Goal: Task Accomplishment & Management: Complete application form

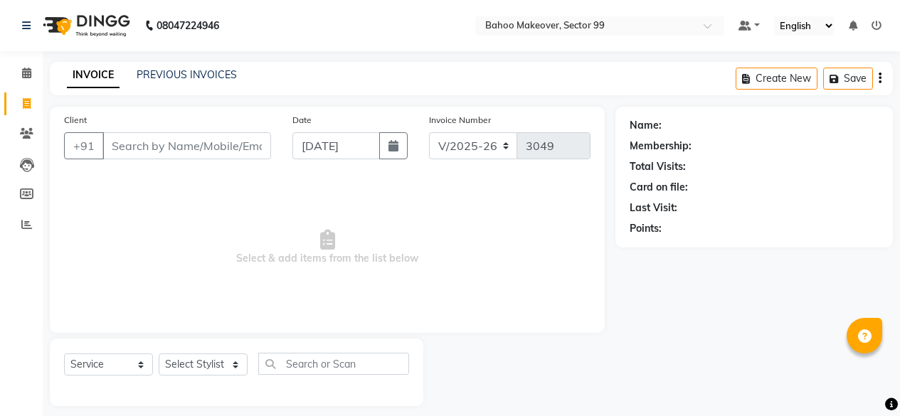
select select "6856"
select select "service"
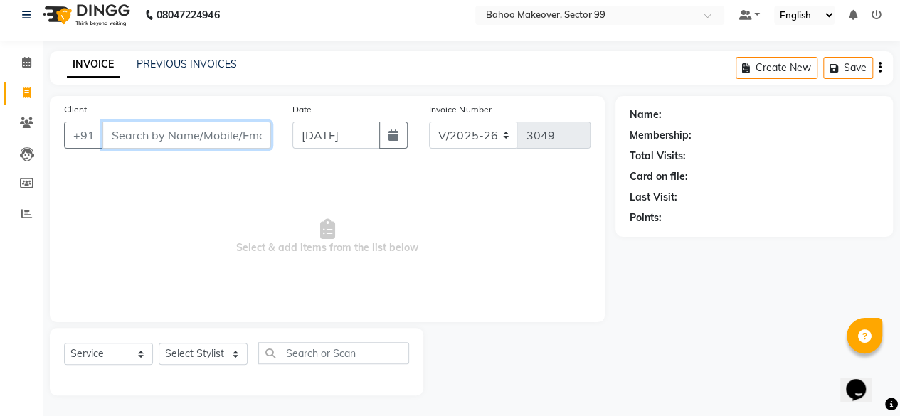
click at [156, 137] on input "Client" at bounding box center [186, 135] width 169 height 27
click at [180, 132] on input "97907305" at bounding box center [150, 135] width 96 height 27
type input "9"
click at [236, 354] on select "Select Stylist [PERSON_NAME] Makeover Bahoo Makeover Salon [PERSON_NAME] [PERSO…" at bounding box center [203, 354] width 89 height 22
select select "85852"
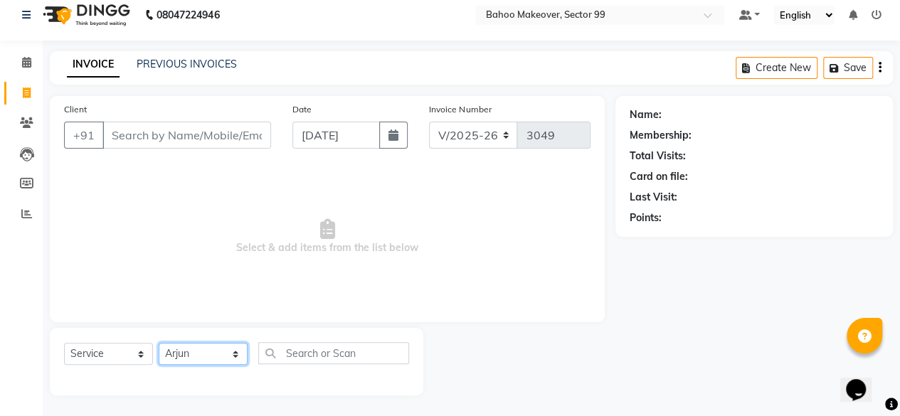
click at [159, 343] on select "Select Stylist [PERSON_NAME] Makeover Bahoo Makeover Salon [PERSON_NAME] [PERSO…" at bounding box center [203, 354] width 89 height 22
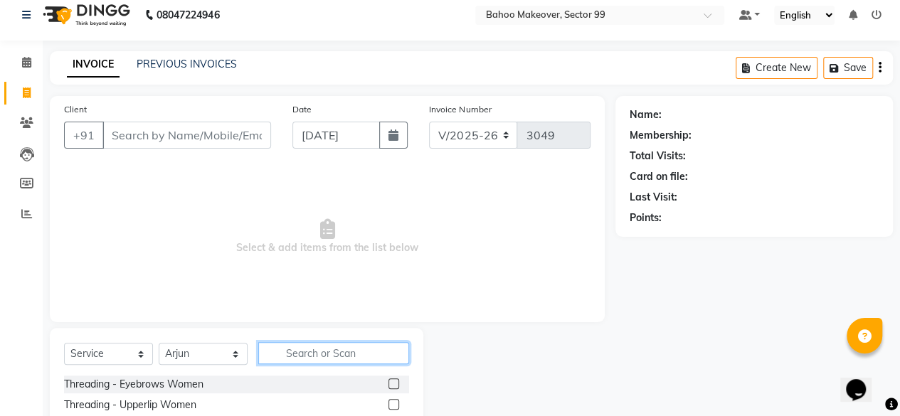
click at [350, 346] on input "text" at bounding box center [333, 353] width 151 height 22
click at [350, 351] on input "hair" at bounding box center [323, 353] width 131 height 22
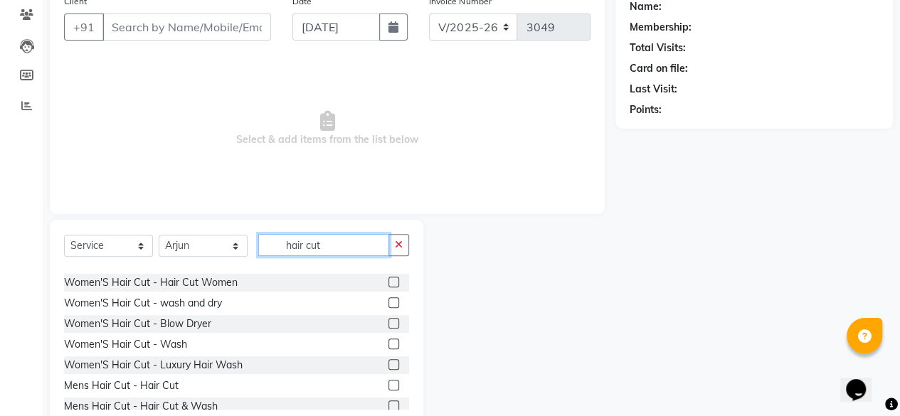
scroll to position [123, 0]
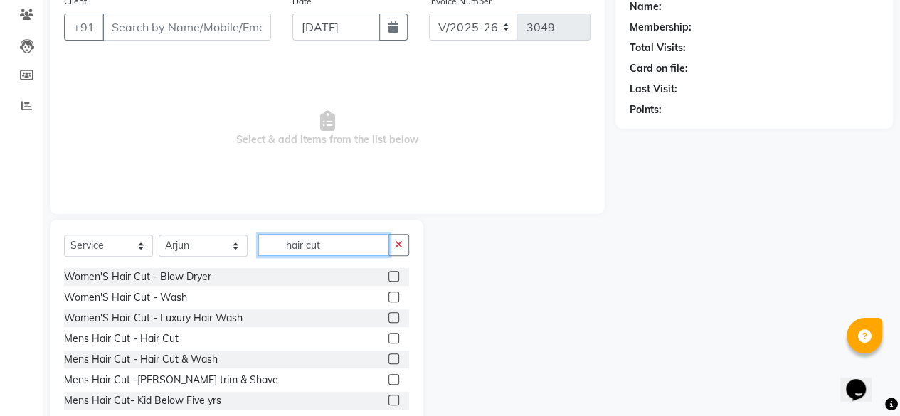
type input "hair cut"
click at [388, 335] on label at bounding box center [393, 338] width 11 height 11
click at [388, 335] on input "checkbox" at bounding box center [392, 338] width 9 height 9
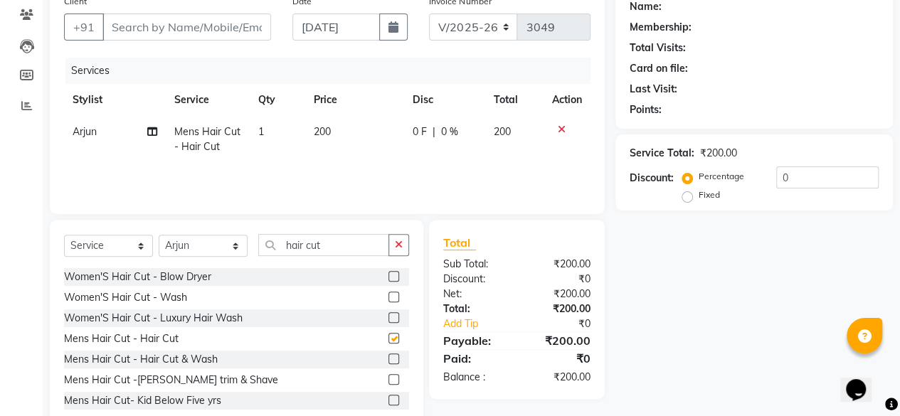
checkbox input "false"
click at [353, 247] on input "hair cut" at bounding box center [323, 245] width 131 height 22
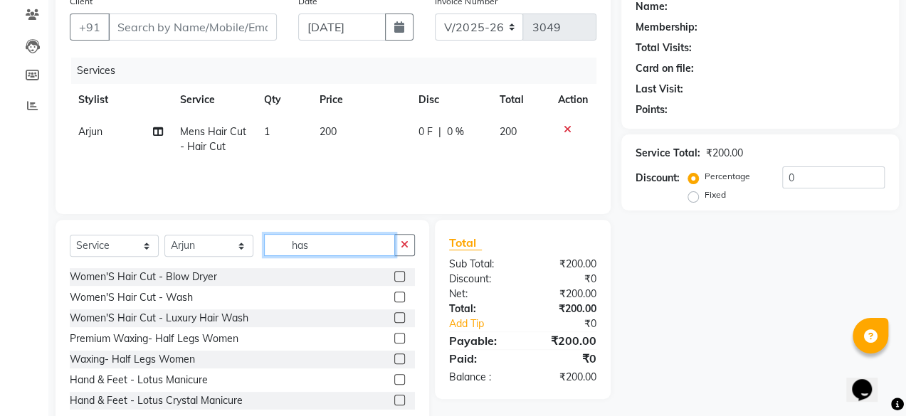
scroll to position [0, 0]
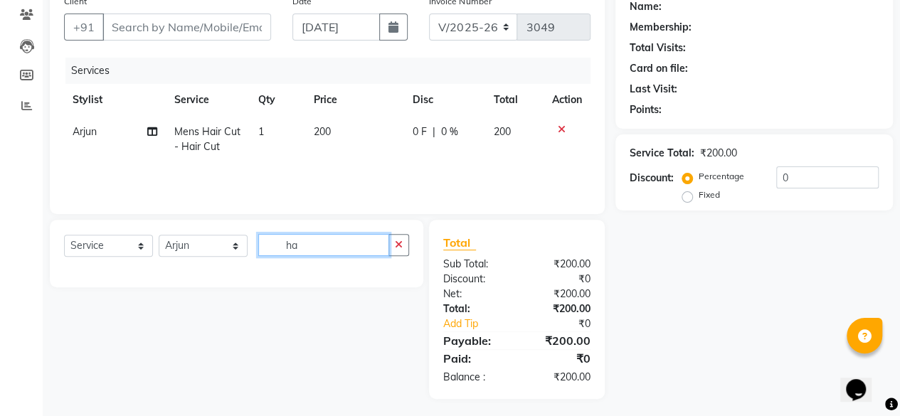
type input "h"
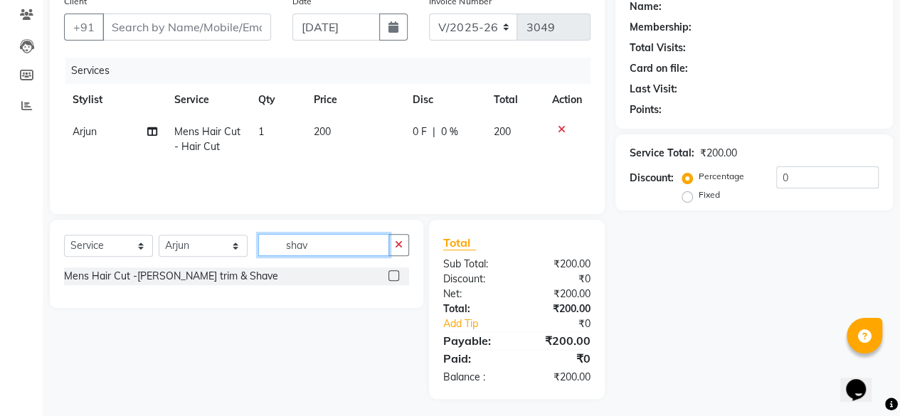
type input "shav"
click at [391, 274] on label at bounding box center [393, 275] width 11 height 11
click at [391, 274] on input "checkbox" at bounding box center [392, 276] width 9 height 9
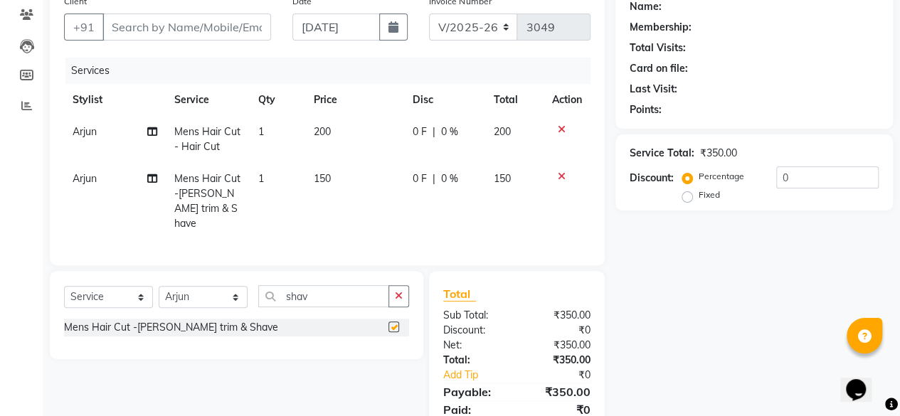
checkbox input "false"
click at [329, 178] on span "150" at bounding box center [322, 178] width 17 height 13
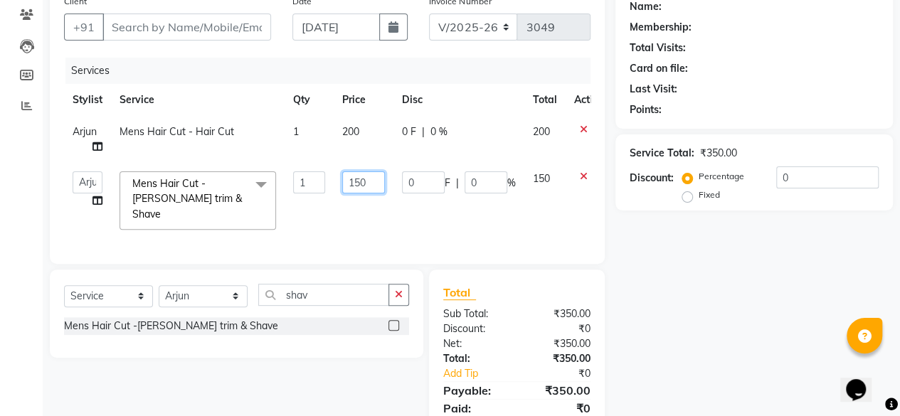
click at [369, 180] on input "150" at bounding box center [363, 182] width 43 height 22
type input "1"
type input "200"
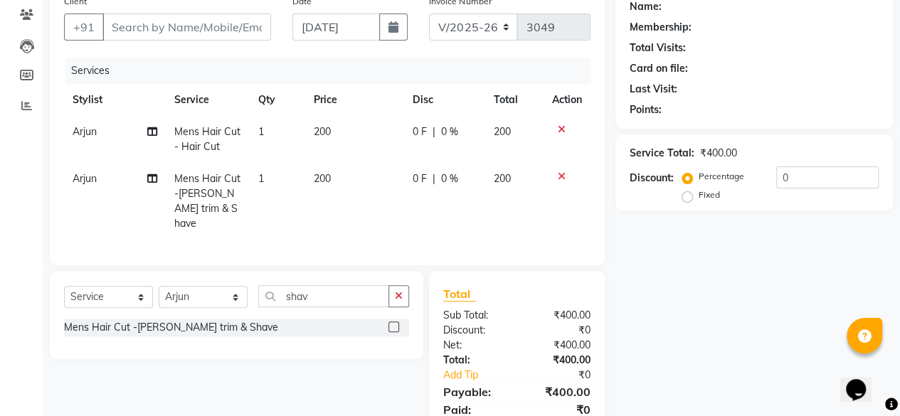
click at [725, 278] on div "Name: Membership: Total Visits: Card on file: Last Visit: Points: Service Total…" at bounding box center [759, 219] width 288 height 462
click at [189, 26] on input "Client" at bounding box center [186, 27] width 169 height 27
type input "9790730305"
click at [229, 23] on span "Add Client" at bounding box center [234, 27] width 56 height 14
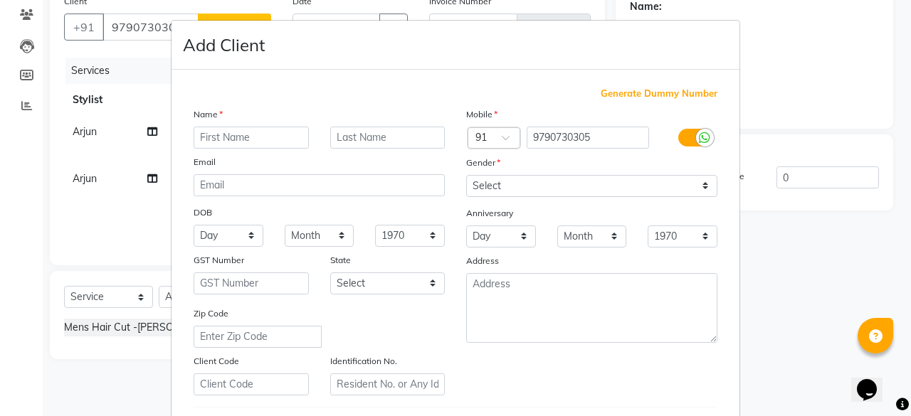
click at [261, 137] on input "text" at bounding box center [251, 138] width 115 height 22
type input "Neeraj"
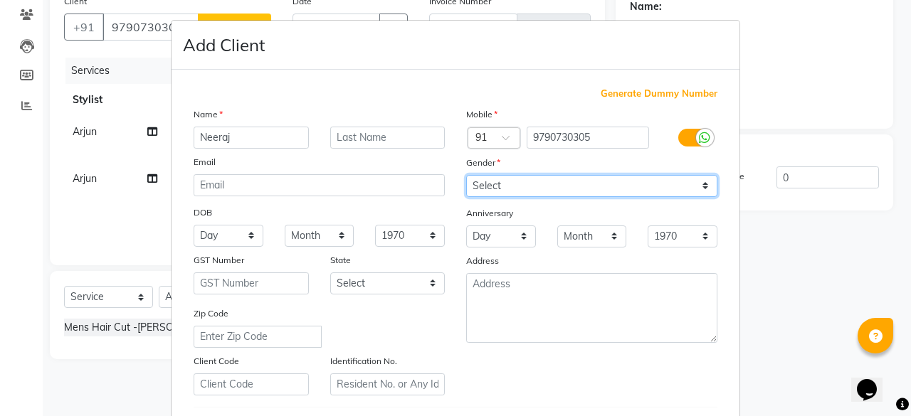
click at [563, 188] on select "Select [DEMOGRAPHIC_DATA] [DEMOGRAPHIC_DATA] Other Prefer Not To Say" at bounding box center [591, 186] width 251 height 22
select select "[DEMOGRAPHIC_DATA]"
click at [466, 175] on select "Select [DEMOGRAPHIC_DATA] [DEMOGRAPHIC_DATA] Other Prefer Not To Say" at bounding box center [591, 186] width 251 height 22
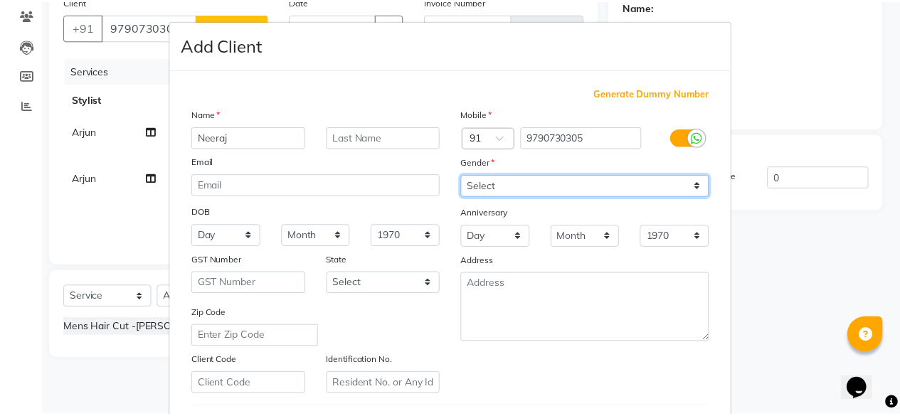
scroll to position [238, 0]
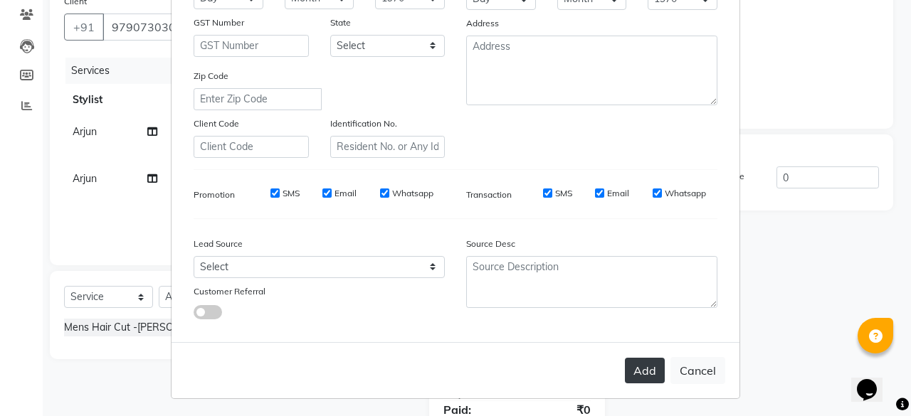
click at [645, 368] on button "Add" at bounding box center [645, 371] width 40 height 26
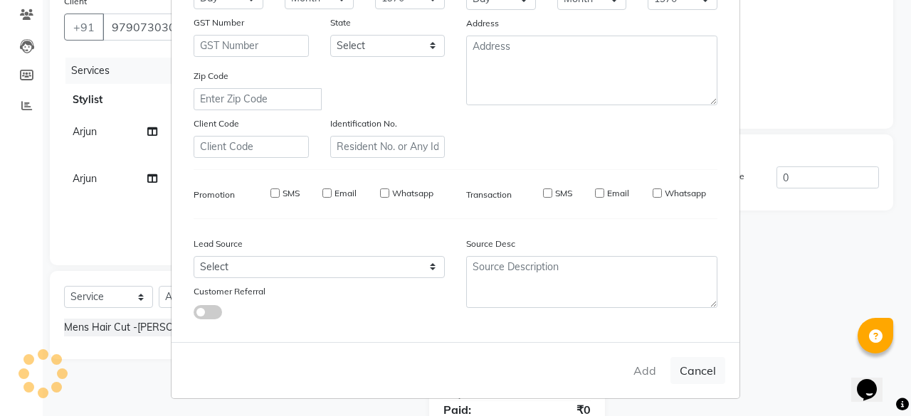
select select
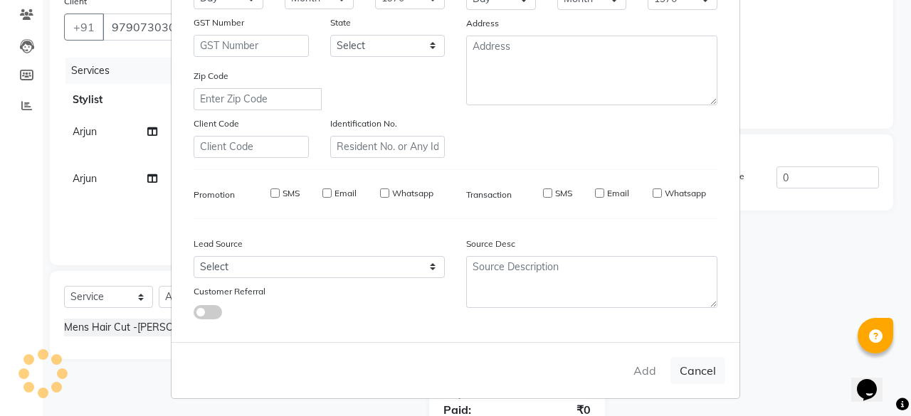
select select
checkbox input "false"
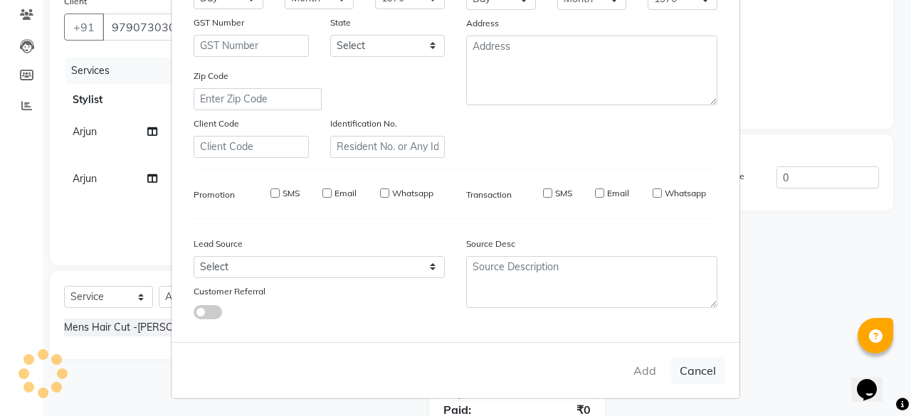
checkbox input "false"
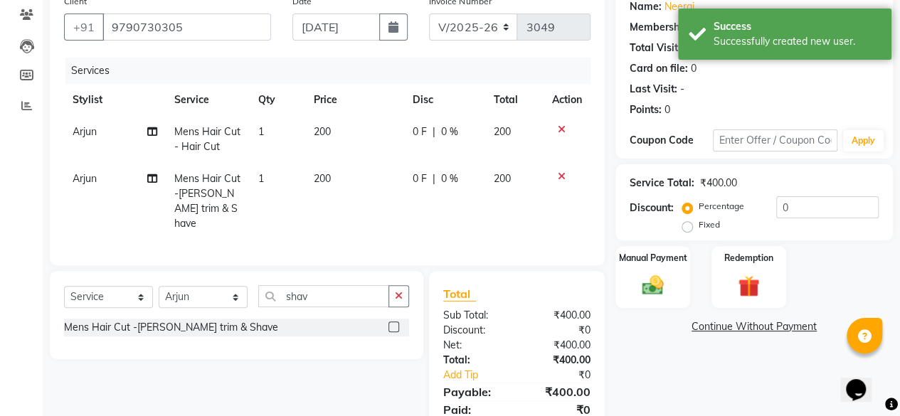
scroll to position [169, 0]
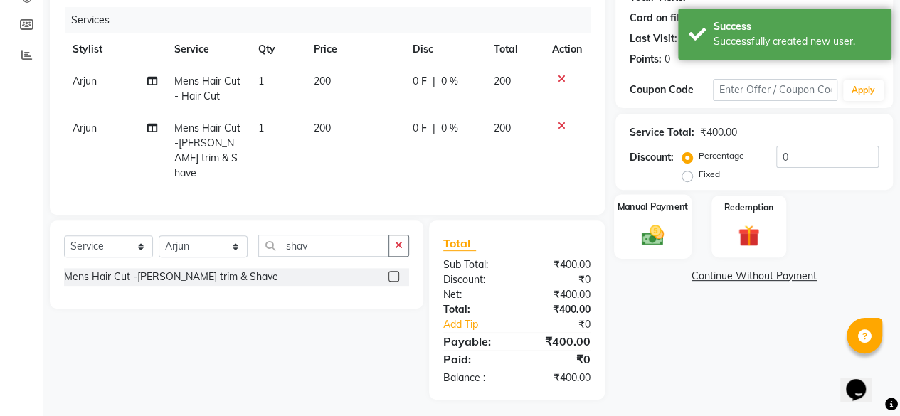
click at [657, 231] on img at bounding box center [653, 235] width 36 height 26
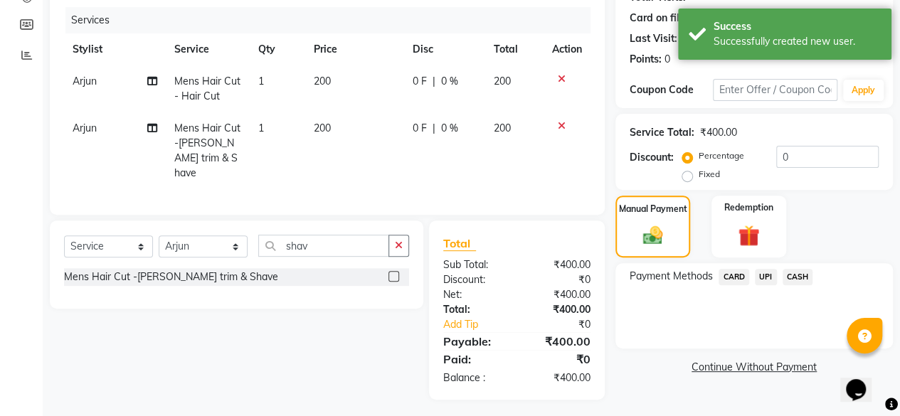
click at [767, 276] on span "UPI" at bounding box center [766, 277] width 22 height 16
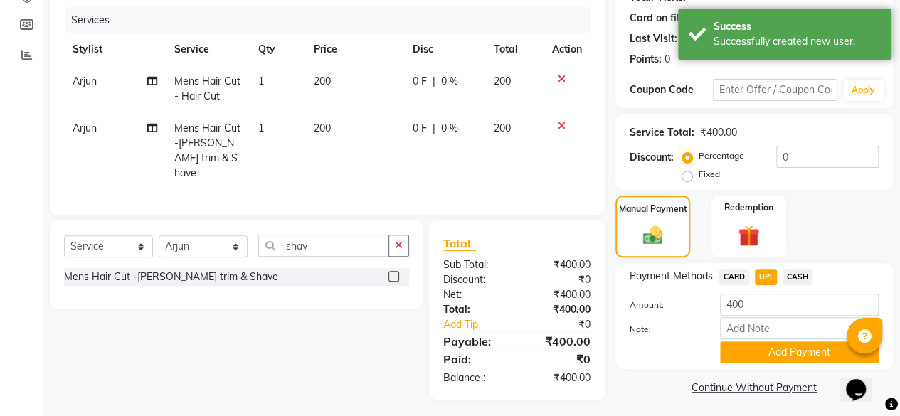
scroll to position [172, 0]
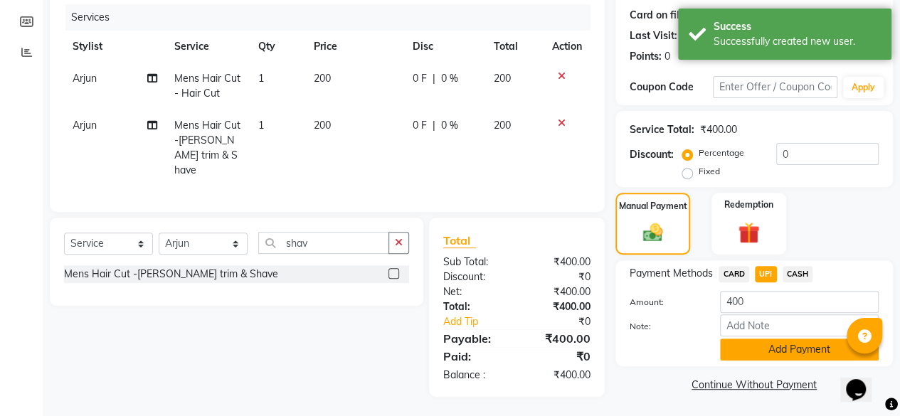
click at [802, 348] on button "Add Payment" at bounding box center [799, 350] width 159 height 22
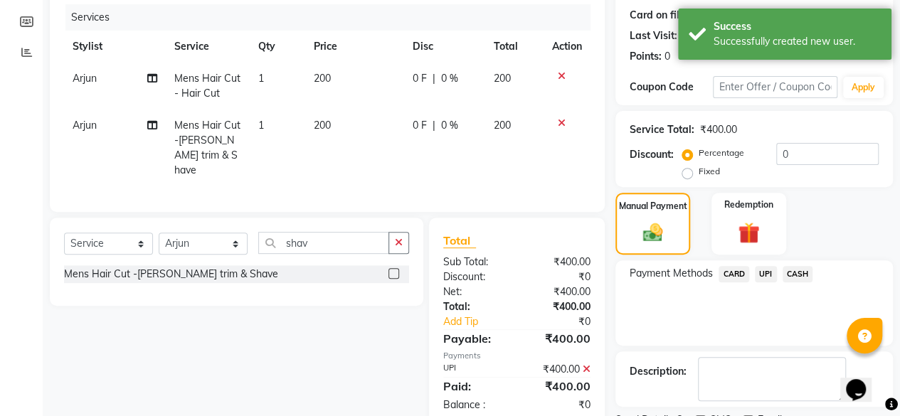
scroll to position [231, 0]
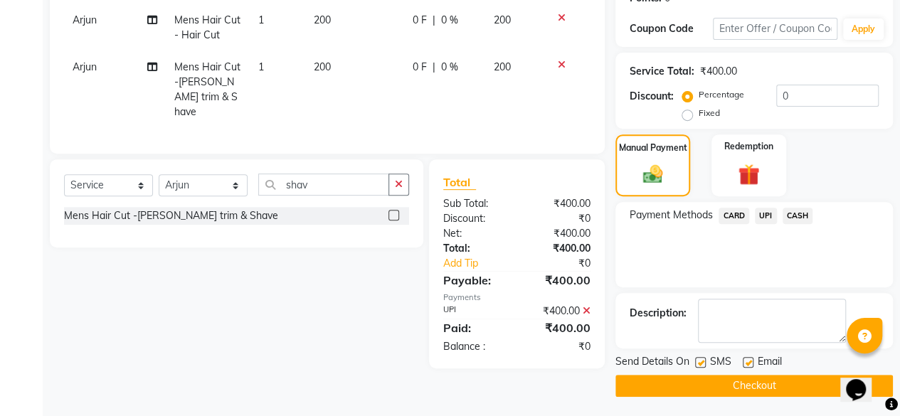
click at [743, 376] on button "Checkout" at bounding box center [753, 386] width 277 height 22
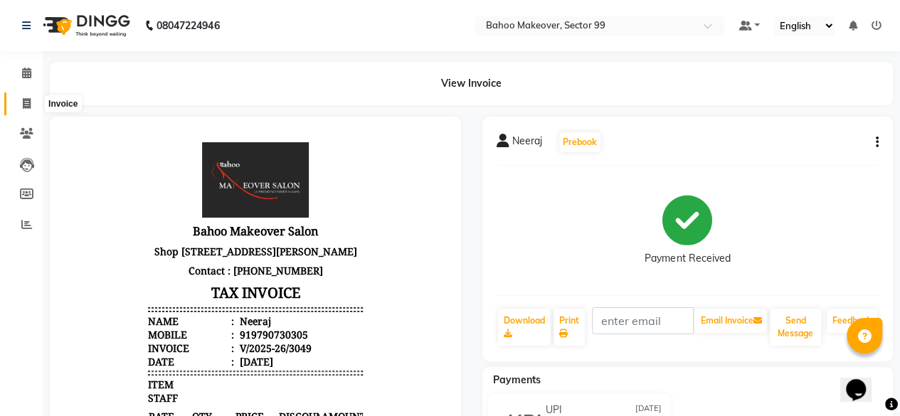
click at [20, 105] on span at bounding box center [26, 104] width 25 height 16
select select "service"
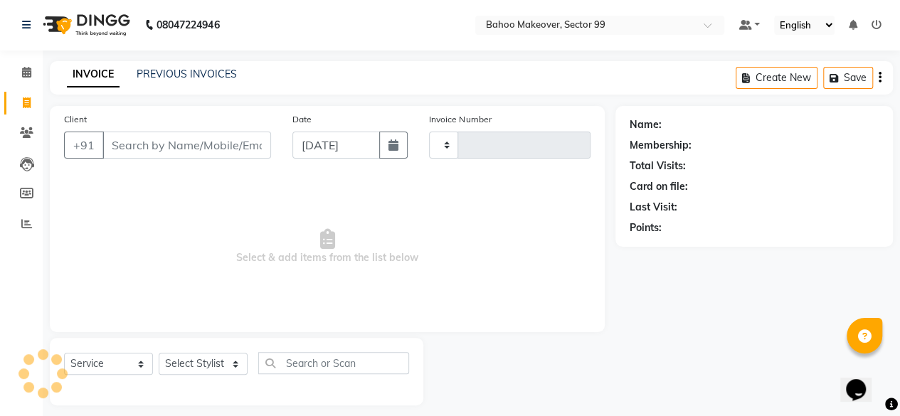
type input "3050"
select select "6856"
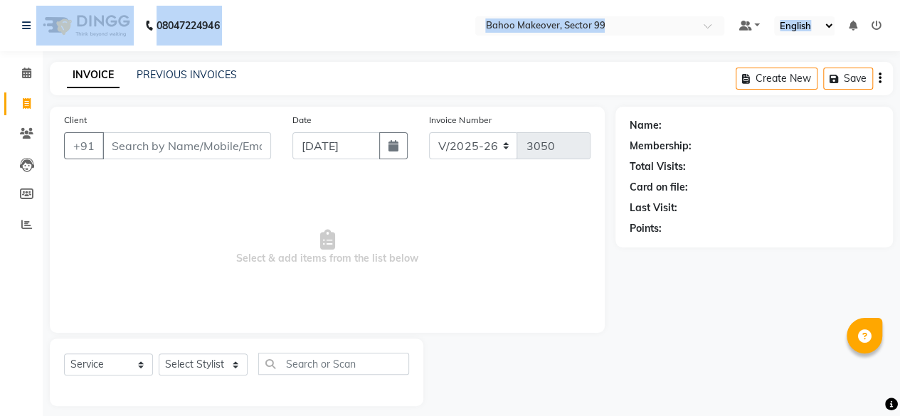
drag, startPoint x: 0, startPoint y: 126, endPoint x: 14, endPoint y: -21, distance: 147.2
click at [14, 0] on html "08047224946 Select Location × Bahoo Makeover, Sector 99 Default Panel My Panel …" at bounding box center [450, 208] width 900 height 416
